Goal: Task Accomplishment & Management: Use online tool/utility

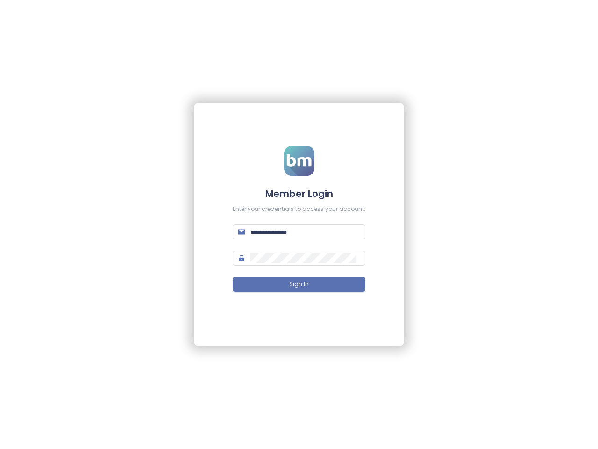
click at [299, 232] on input "text" at bounding box center [305, 232] width 109 height 10
click at [299, 284] on span "Sign In" at bounding box center [299, 284] width 20 height 9
